Goal: Task Accomplishment & Management: Complete application form

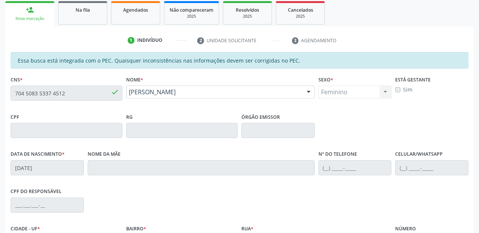
scroll to position [107, 0]
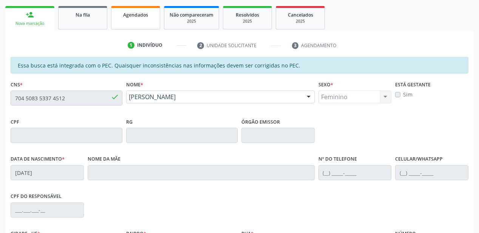
click at [140, 26] on link "Agendados" at bounding box center [135, 17] width 49 height 23
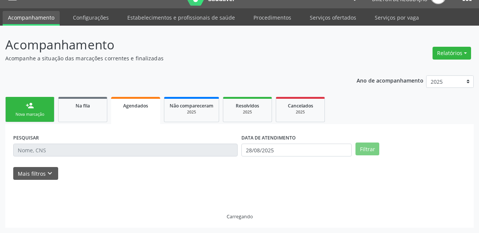
click at [140, 26] on div "Acompanhamento Acompanhe a situação das marcações correntes e finalizadas Relat…" at bounding box center [239, 130] width 479 height 208
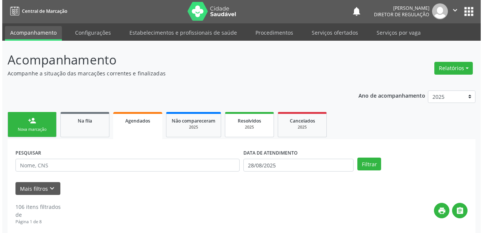
scroll to position [0, 0]
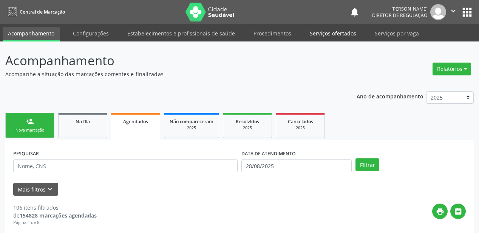
click at [323, 35] on link "Serviços ofertados" at bounding box center [332, 33] width 57 height 13
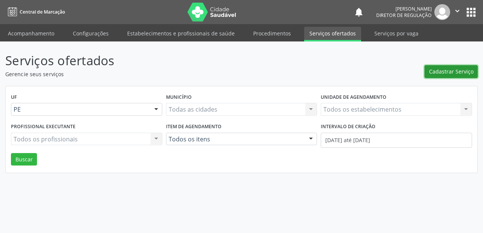
click at [441, 70] on span "Cadastrar Serviço" at bounding box center [451, 72] width 45 height 8
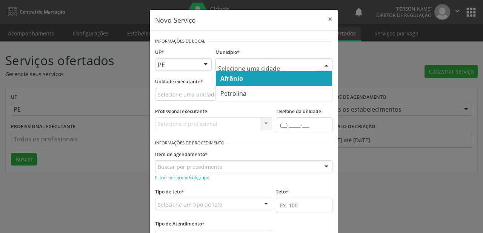
type input "C"
type input "AFR"
click at [237, 77] on span "Afrânio" at bounding box center [232, 78] width 23 height 8
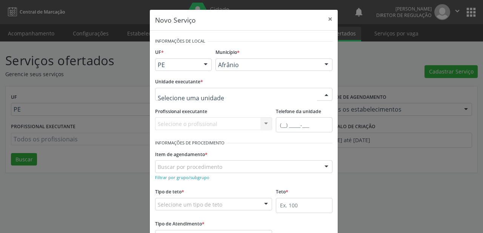
click at [173, 100] on div at bounding box center [243, 94] width 177 height 13
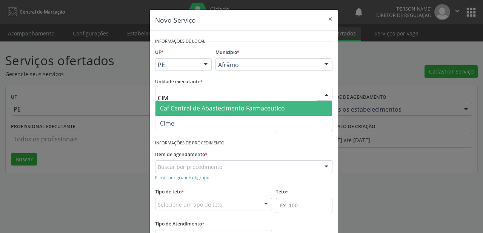
type input "CIME"
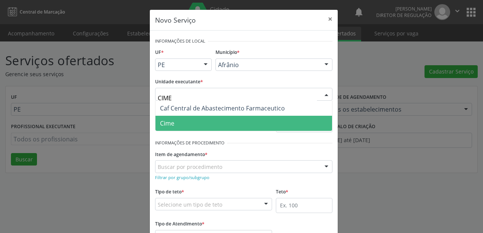
click at [171, 122] on span "Cime" at bounding box center [167, 123] width 14 height 8
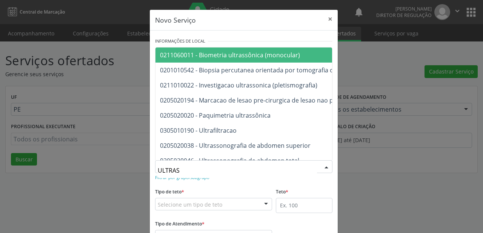
type input "ULTRASS"
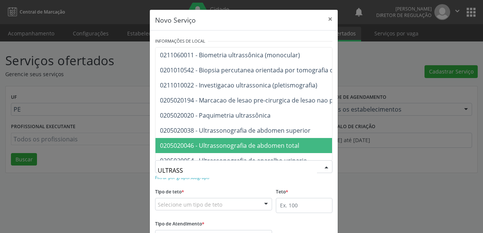
click at [198, 142] on span "0205020046 - Ultrassonografia de abdomen total" at bounding box center [229, 146] width 139 height 8
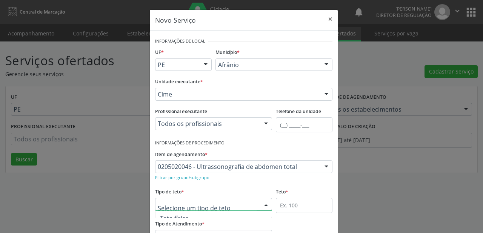
scroll to position [23, 0]
click at [178, 213] on span "Teto físico" at bounding box center [174, 211] width 29 height 8
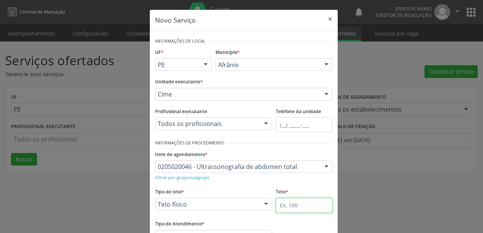
click at [286, 205] on input "text" at bounding box center [304, 205] width 57 height 15
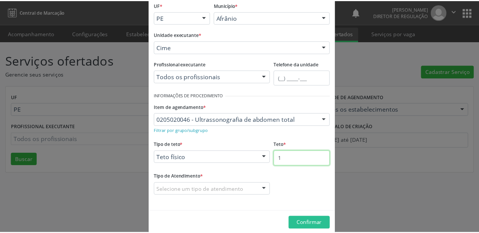
scroll to position [57, 0]
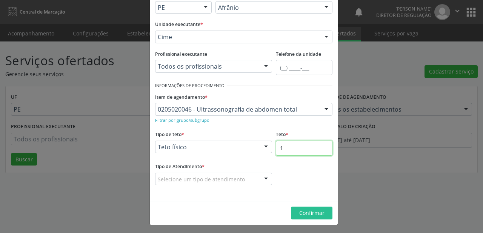
type input "1"
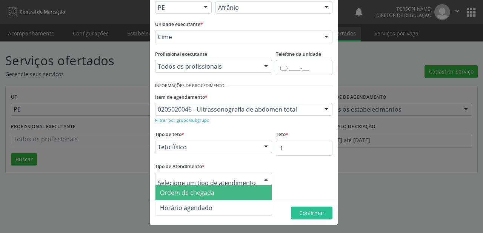
click at [181, 193] on span "Ordem de chegada" at bounding box center [187, 193] width 54 height 8
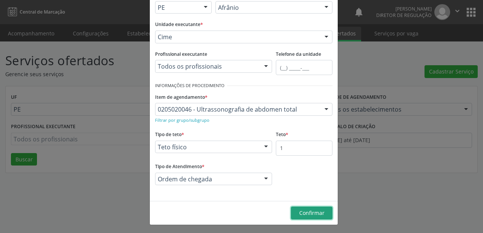
click at [304, 216] on span "Confirmar" at bounding box center [311, 213] width 25 height 7
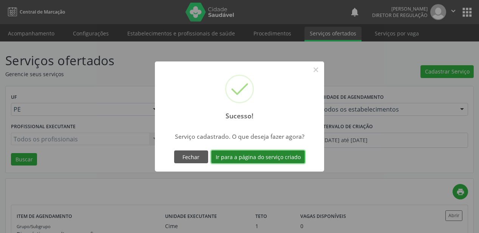
click at [233, 157] on button "Ir para a página do serviço criado" at bounding box center [258, 157] width 94 height 13
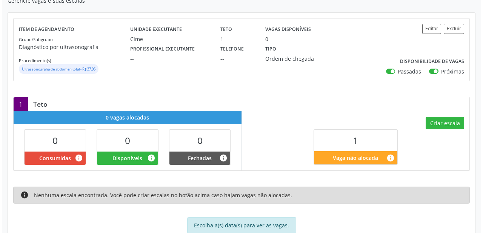
scroll to position [110, 0]
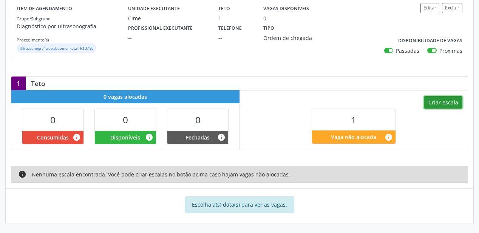
click at [429, 102] on button "Criar escala" at bounding box center [443, 102] width 39 height 13
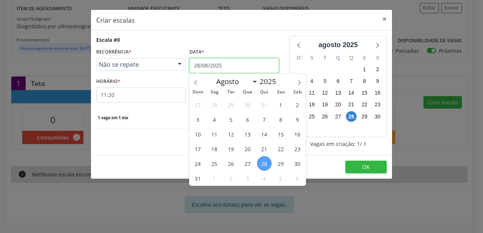
click at [210, 68] on input "28/08/2025" at bounding box center [234, 65] width 89 height 15
click at [298, 83] on icon at bounding box center [299, 82] width 5 height 5
select select "8"
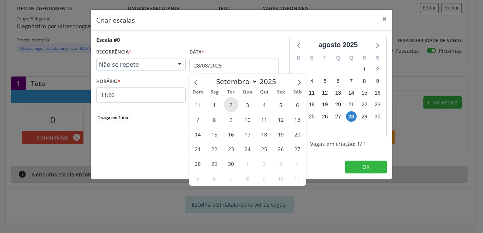
click at [232, 104] on span "2" at bounding box center [231, 104] width 15 height 15
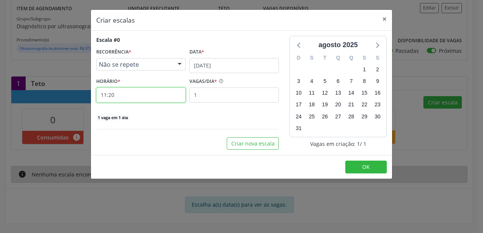
click at [123, 99] on input "11:20" at bounding box center [140, 95] width 89 height 15
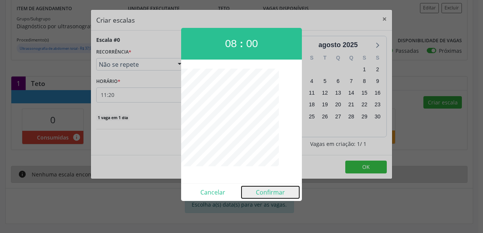
click at [261, 188] on button "Confirmar" at bounding box center [271, 193] width 58 height 12
type input "08:00"
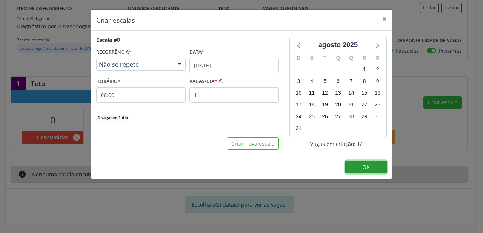
click at [364, 164] on span "OK" at bounding box center [366, 167] width 8 height 7
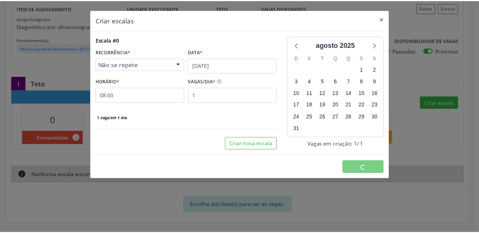
scroll to position [0, 0]
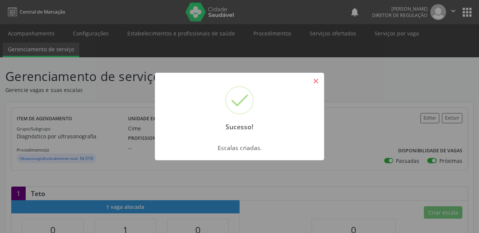
click at [314, 81] on button "×" at bounding box center [315, 81] width 13 height 13
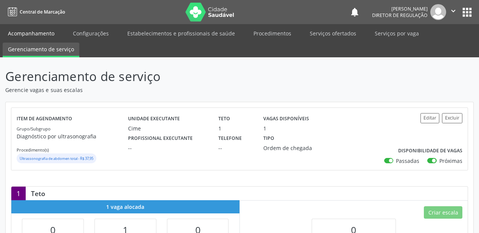
click at [37, 38] on link "Acompanhamento" at bounding box center [31, 33] width 57 height 13
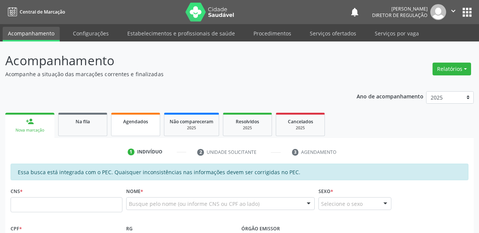
click at [138, 113] on link "Agendados" at bounding box center [135, 124] width 49 height 23
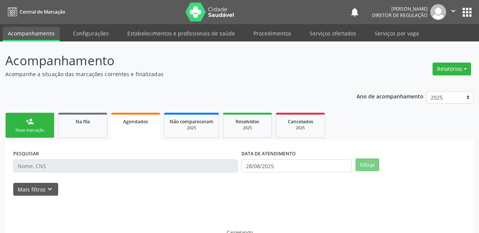
scroll to position [15, 0]
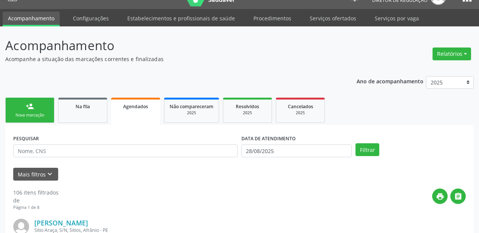
click at [38, 110] on link "person_add Nova marcação" at bounding box center [29, 110] width 49 height 25
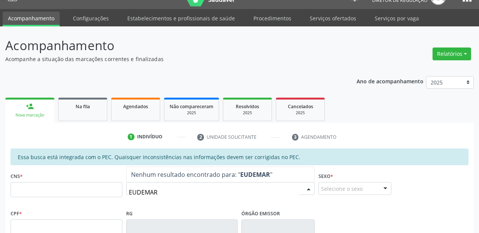
type input "EUDEMAR"
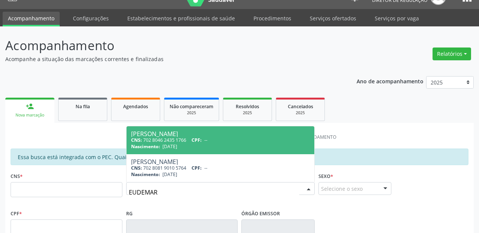
click at [175, 143] on span "[DATE]" at bounding box center [169, 146] width 15 height 6
type input "702 8046 2435 1766"
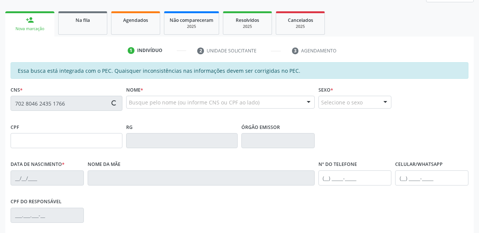
type input "[DATE]"
type input "[PERSON_NAME]"
type input "[PHONE_NUMBER]"
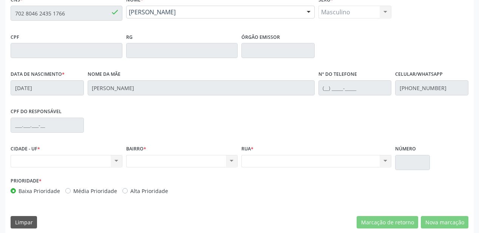
scroll to position [197, 0]
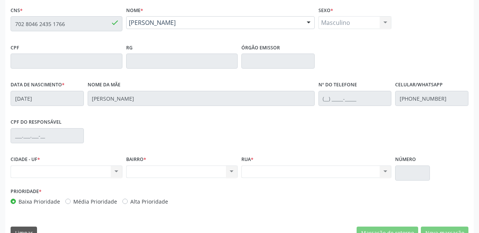
click at [8, 5] on div "Essa busca está integrada com o PEC. Quaisquer inconsistências nas informações …" at bounding box center [239, 114] width 468 height 262
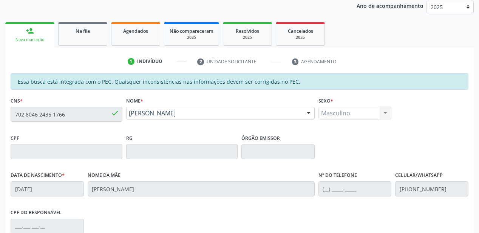
scroll to position [83, 0]
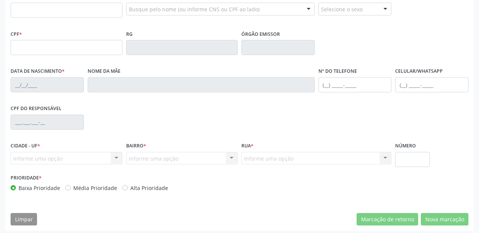
scroll to position [195, 0]
click at [58, 12] on input "702 8046 2435 1766" at bounding box center [67, 10] width 112 height 15
type input "702 8046 2435 1766"
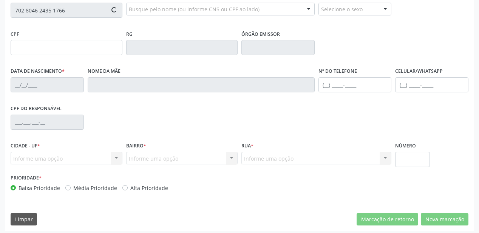
type input "[DATE]"
type input "[PERSON_NAME]"
type input "[PHONE_NUMBER]"
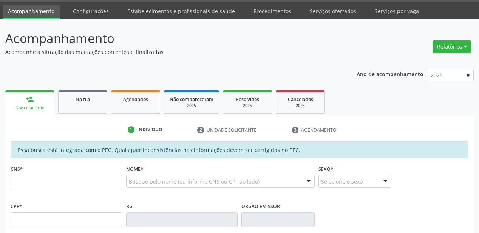
scroll to position [121, 0]
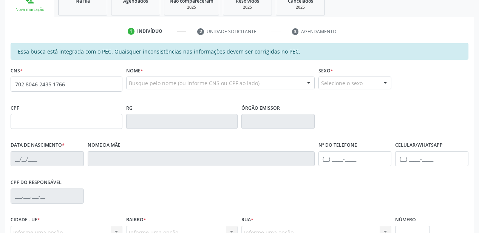
type input "702 8046 2435 1766"
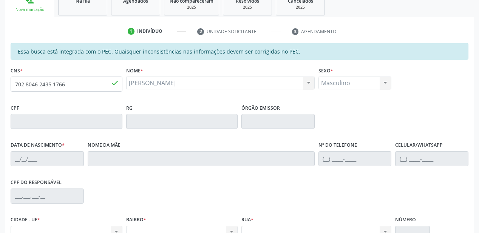
type input "[DATE]"
type input "[PERSON_NAME]"
type input "[PHONE_NUMBER]"
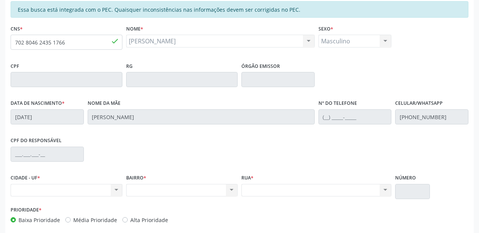
scroll to position [181, 0]
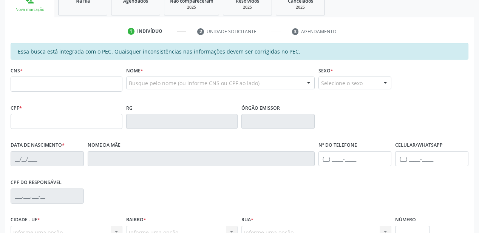
scroll to position [121, 0]
type input "702 8046 2435 1766"
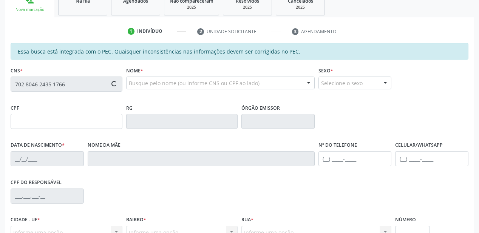
type input "[DATE]"
type input "[PERSON_NAME]"
type input "[PHONE_NUMBER]"
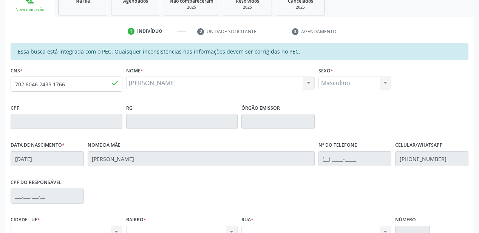
scroll to position [151, 0]
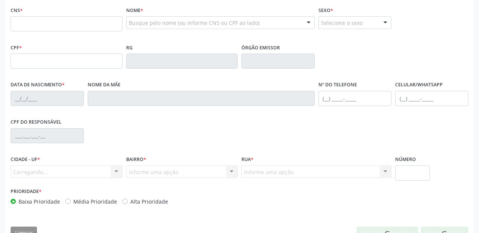
scroll to position [181, 0]
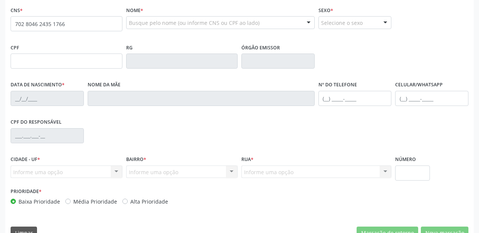
type input "702 8046 2435 1766"
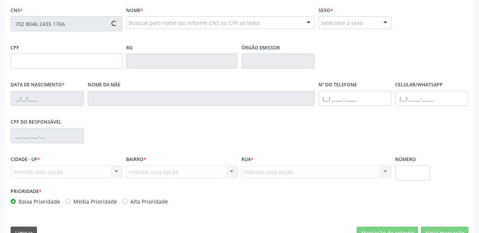
type input "[DATE]"
type input "[PERSON_NAME]"
type input "[PHONE_NUMBER]"
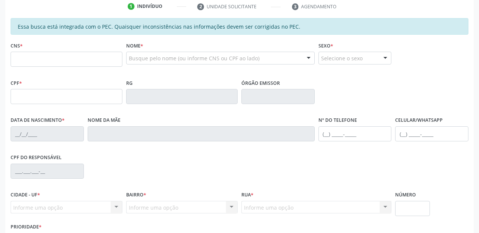
scroll to position [151, 0]
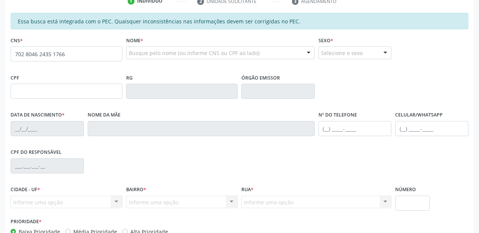
type input "702 8046 2435 1766"
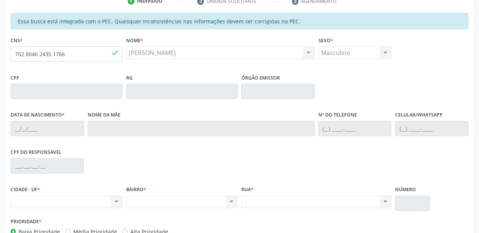
type input "[DATE]"
type input "[PERSON_NAME]"
type input "[PHONE_NUMBER]"
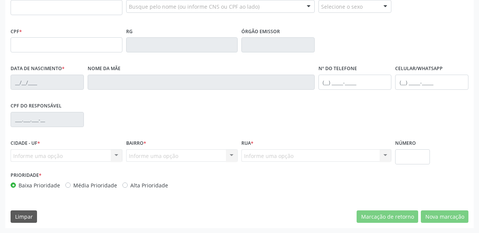
scroll to position [167, 0]
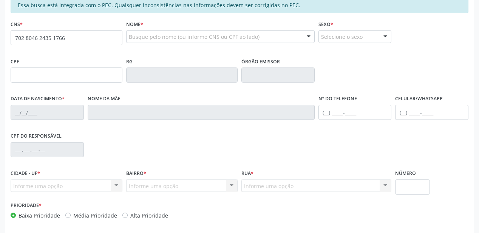
type input "702 8046 2435 1766"
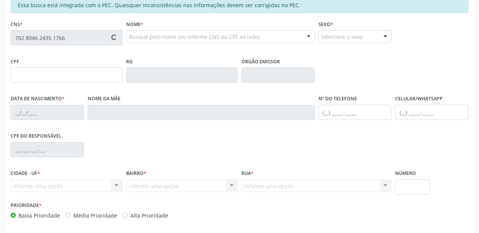
type input "[DATE]"
type input "[PERSON_NAME]"
type input "[PHONE_NUMBER]"
type input "S/N"
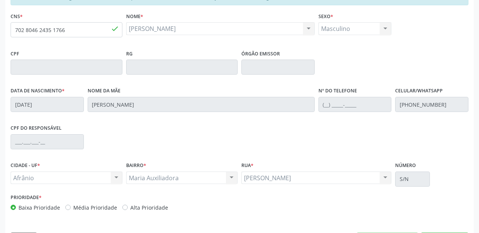
scroll to position [197, 0]
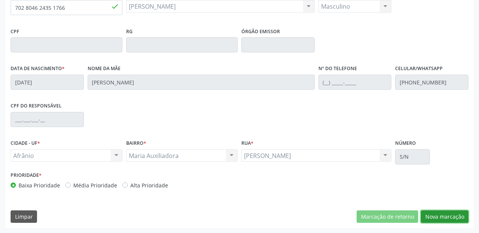
drag, startPoint x: 433, startPoint y: 214, endPoint x: 407, endPoint y: 193, distance: 33.7
click at [433, 213] on button "Nova marcação" at bounding box center [445, 217] width 48 height 13
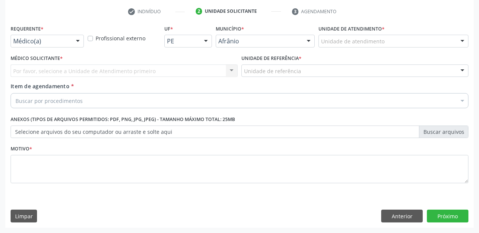
scroll to position [140, 0]
drag, startPoint x: 332, startPoint y: 45, endPoint x: 338, endPoint y: 76, distance: 31.2
click at [332, 45] on div at bounding box center [393, 41] width 150 height 13
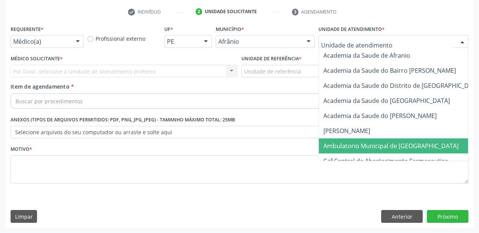
drag, startPoint x: 352, startPoint y: 143, endPoint x: 290, endPoint y: 98, distance: 77.0
click at [351, 143] on span "Ambulatorio Municipal de [GEOGRAPHIC_DATA]" at bounding box center [390, 146] width 135 height 8
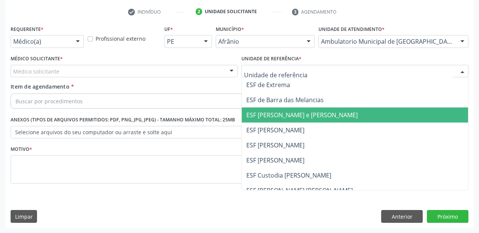
click at [267, 120] on span "ESF [PERSON_NAME] e [PERSON_NAME]" at bounding box center [355, 115] width 226 height 15
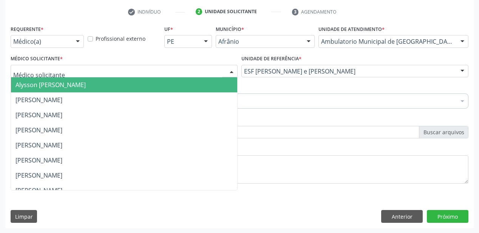
drag, startPoint x: 50, startPoint y: 71, endPoint x: 47, endPoint y: 85, distance: 13.6
click at [47, 85] on span "Alysson [PERSON_NAME]" at bounding box center [50, 85] width 70 height 8
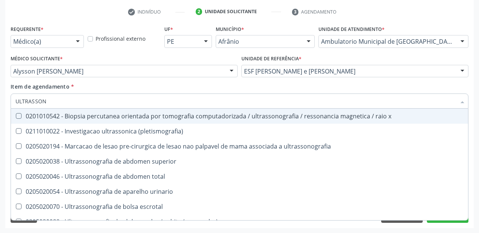
type input "ULTRASSONO"
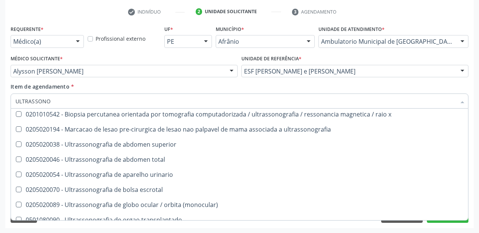
scroll to position [0, 0]
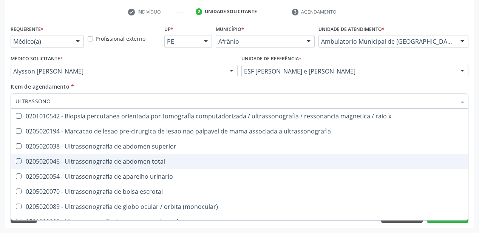
click at [121, 157] on span "0205020046 - Ultrassonografia de abdomen total" at bounding box center [239, 161] width 457 height 15
checkbox total "true"
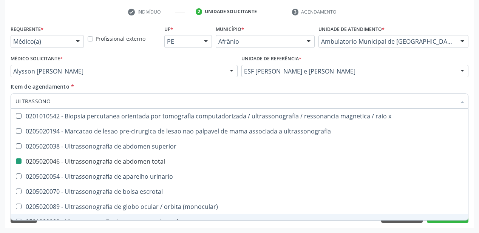
click at [55, 226] on div "Requerente * Médico(a) Médico(a) Enfermeiro(a) Paciente Nenhum resultado encont…" at bounding box center [239, 125] width 468 height 205
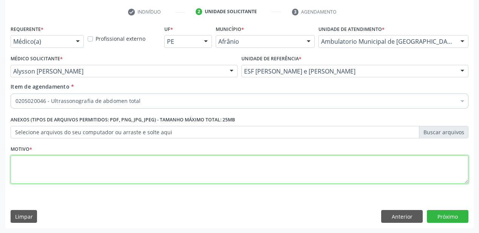
click at [95, 169] on textarea at bounding box center [240, 170] width 458 height 29
type textarea "*"
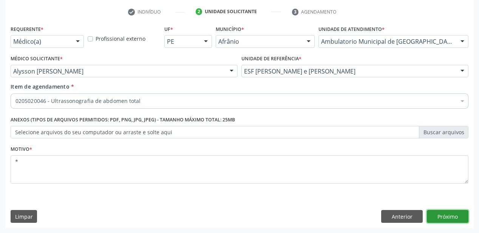
click at [452, 218] on button "Próximo" at bounding box center [448, 216] width 42 height 13
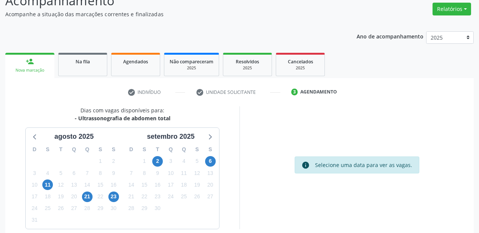
scroll to position [95, 0]
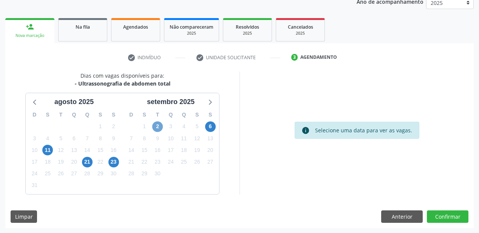
click at [156, 127] on span "2" at bounding box center [157, 127] width 11 height 11
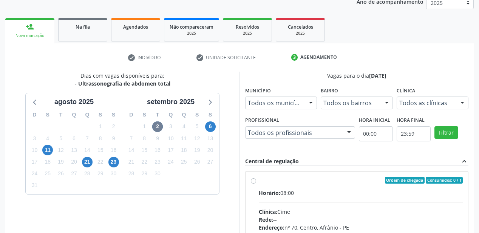
click at [256, 184] on input "Ordem de chegada Consumidos: 0 / 1 Horário: 08:00 Clínica: Cime Rede: -- Endere…" at bounding box center [253, 180] width 5 height 7
radio input "true"
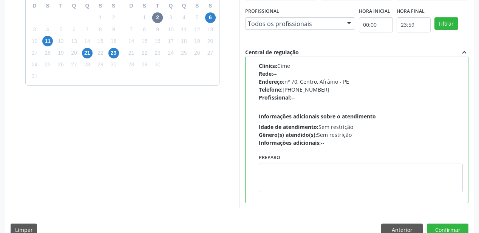
scroll to position [217, 0]
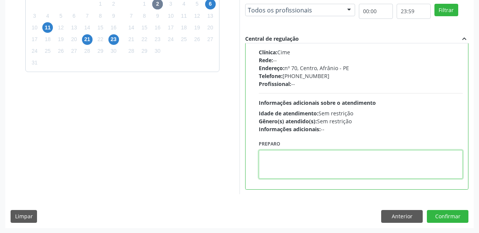
click at [302, 174] on textarea at bounding box center [361, 164] width 204 height 29
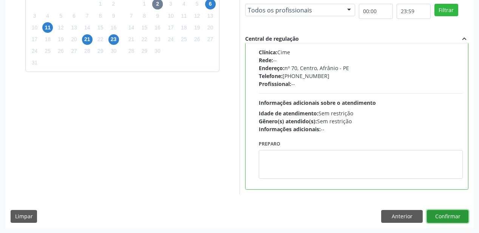
click at [440, 219] on button "Confirmar" at bounding box center [448, 216] width 42 height 13
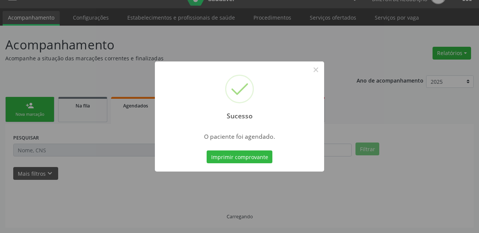
scroll to position [15, 0]
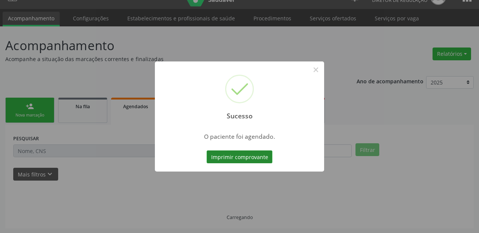
click at [230, 157] on button "Imprimir comprovante" at bounding box center [240, 157] width 66 height 13
